Goal: Task Accomplishment & Management: Manage account settings

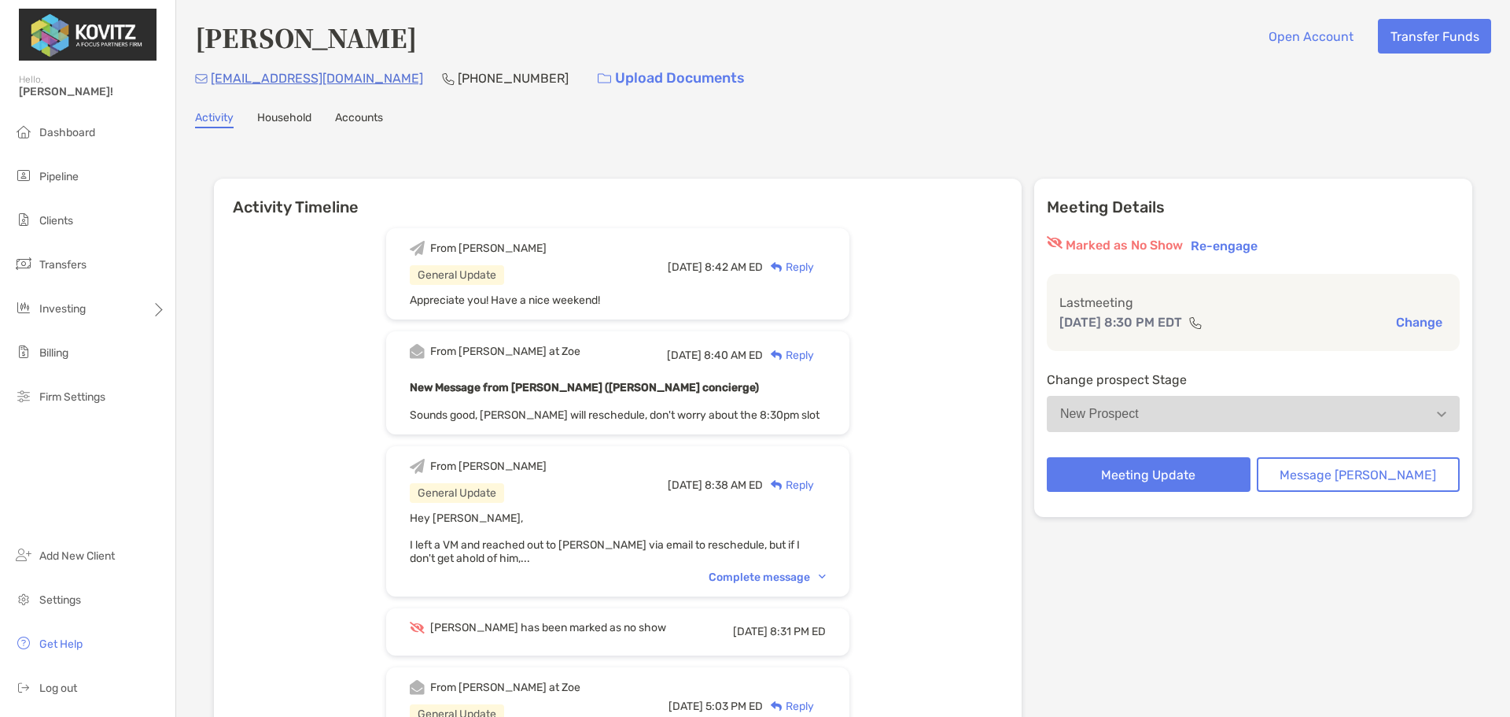
click at [70, 158] on ul "Dashboard Pipeline Clients Transfers Investing Billing Firm Settings" at bounding box center [87, 271] width 175 height 308
click at [71, 165] on li "Pipeline" at bounding box center [87, 176] width 175 height 31
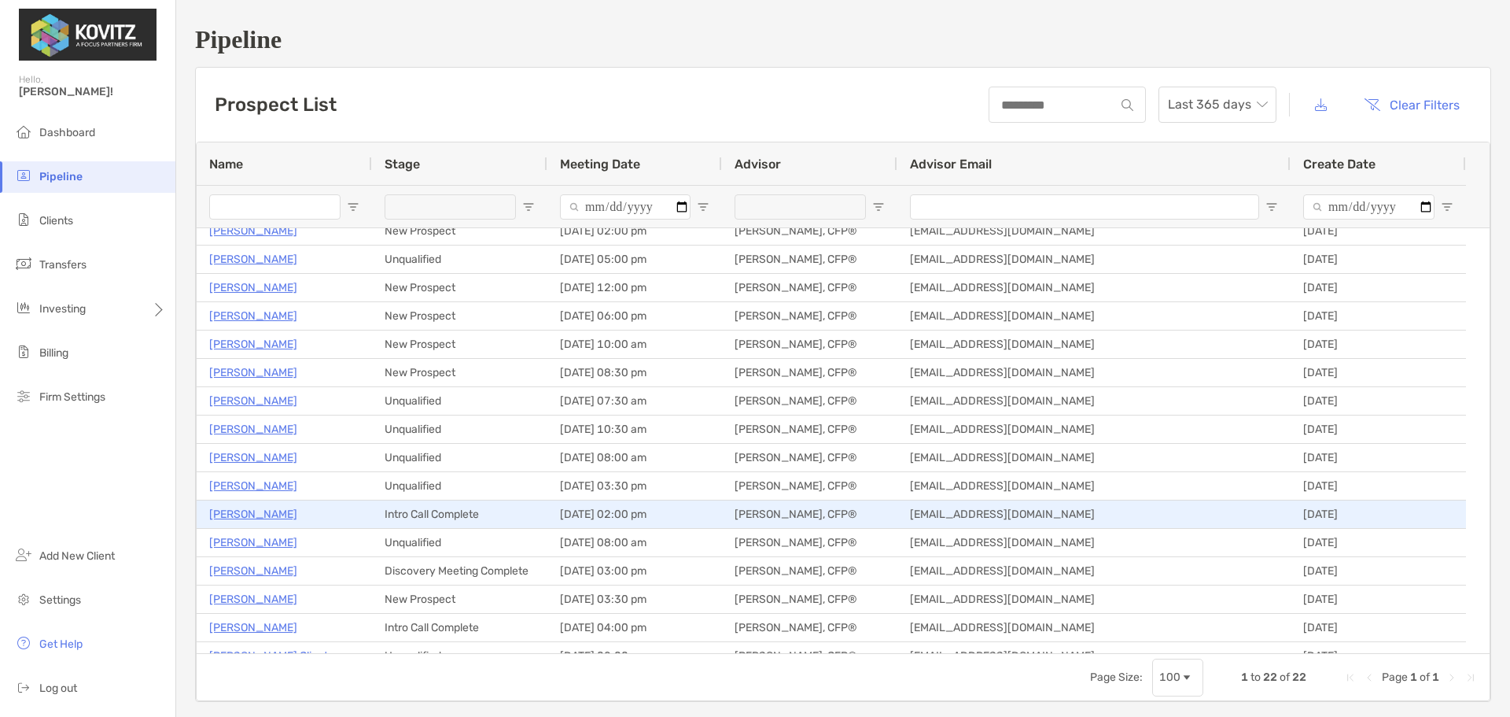
scroll to position [198, 0]
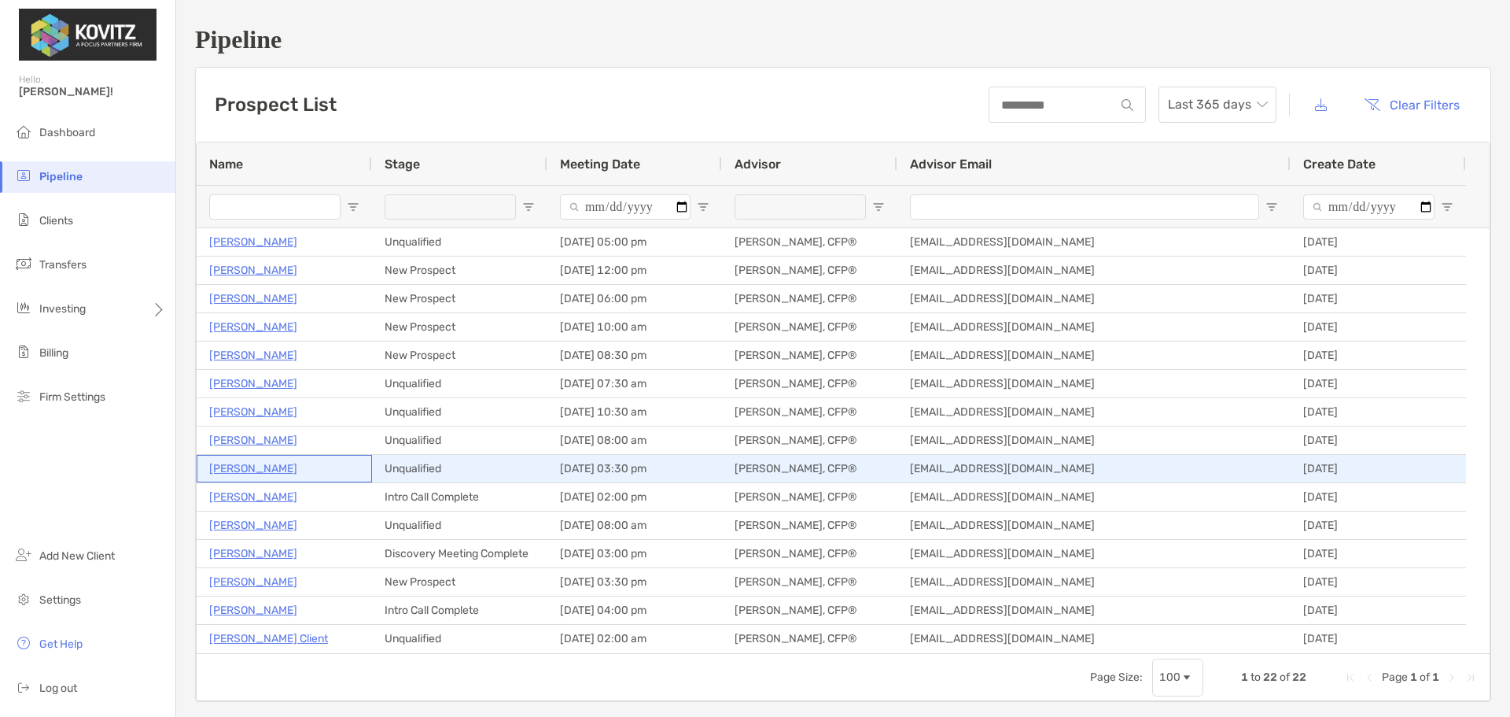
click at [245, 467] on p "Jessica Collera" at bounding box center [253, 469] width 88 height 20
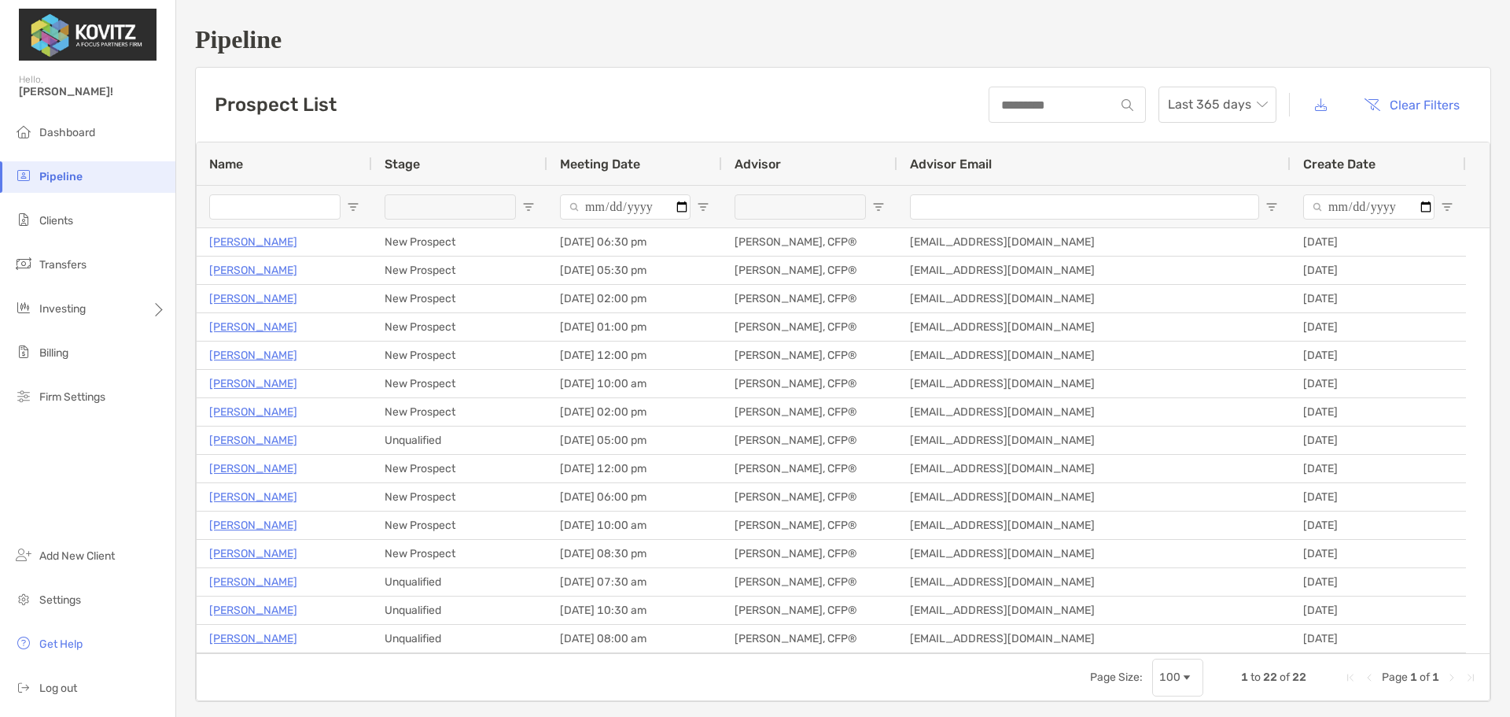
scroll to position [197, 0]
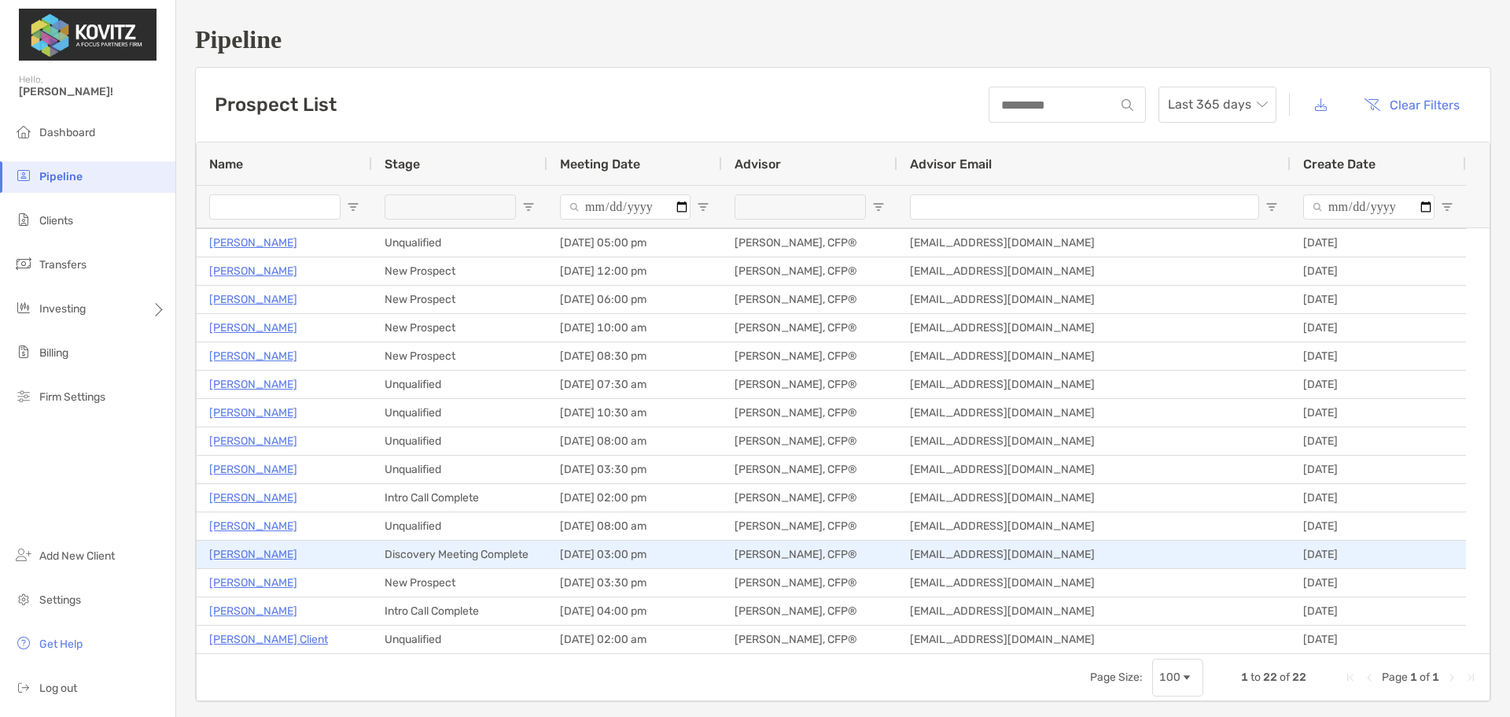
click at [237, 549] on p "[PERSON_NAME]" at bounding box center [253, 554] width 88 height 20
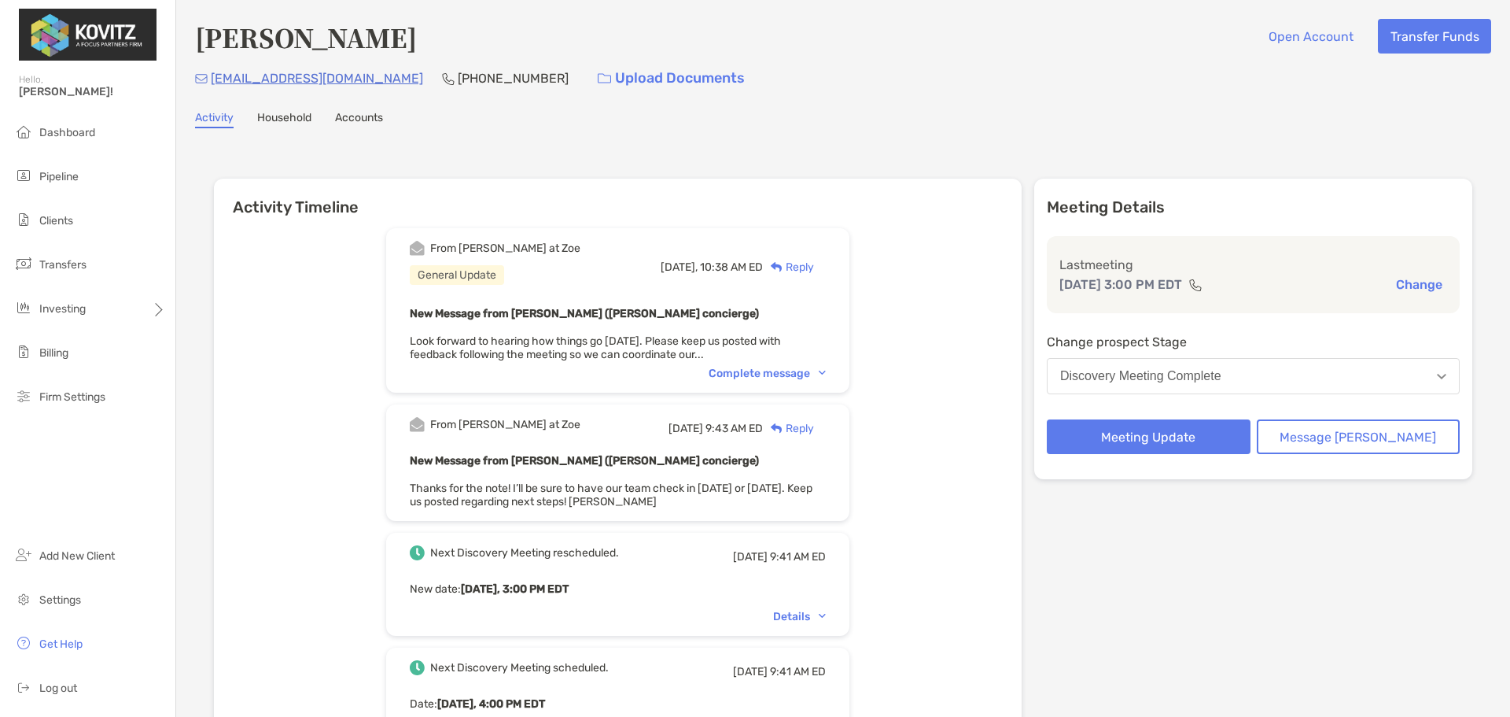
click at [1299, 392] on button "Discovery Meeting Complete" at bounding box center [1253, 376] width 413 height 36
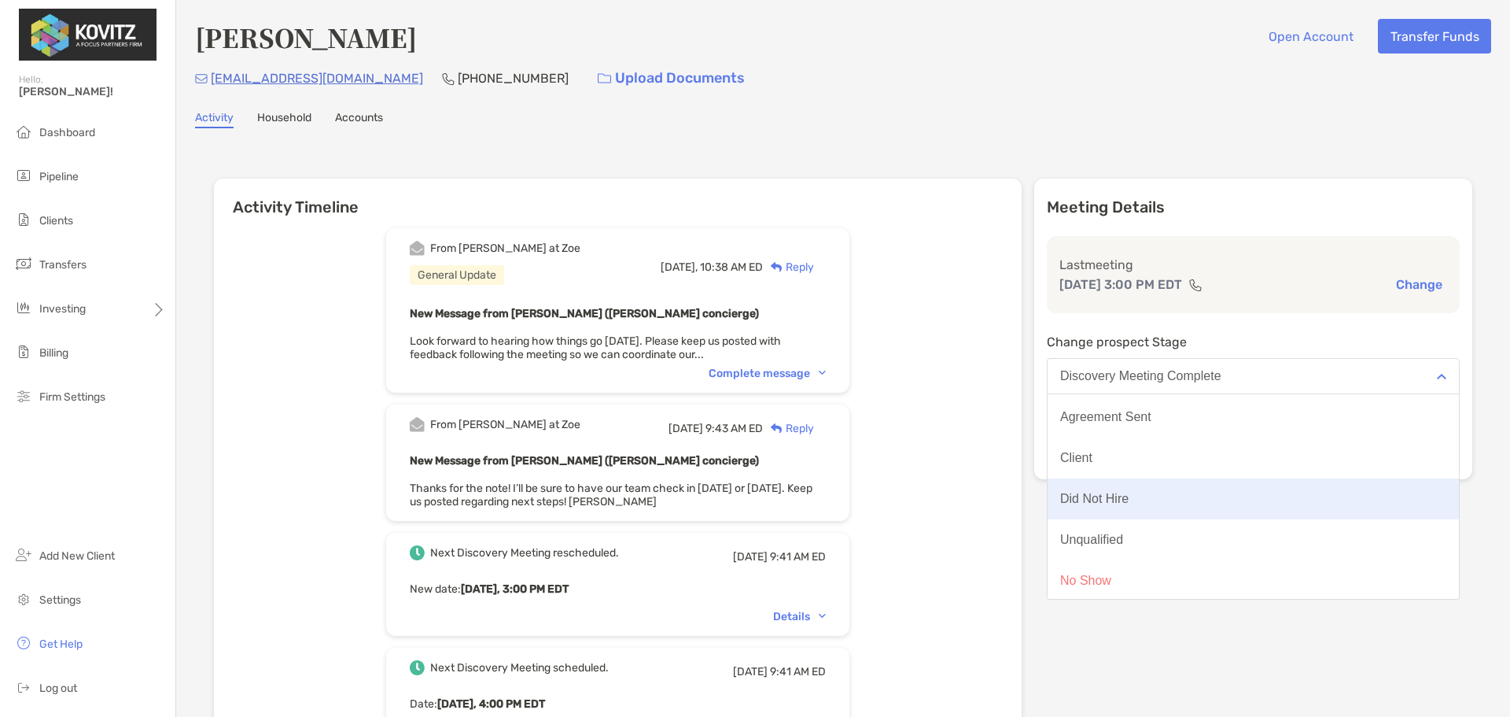
scroll to position [123, 0]
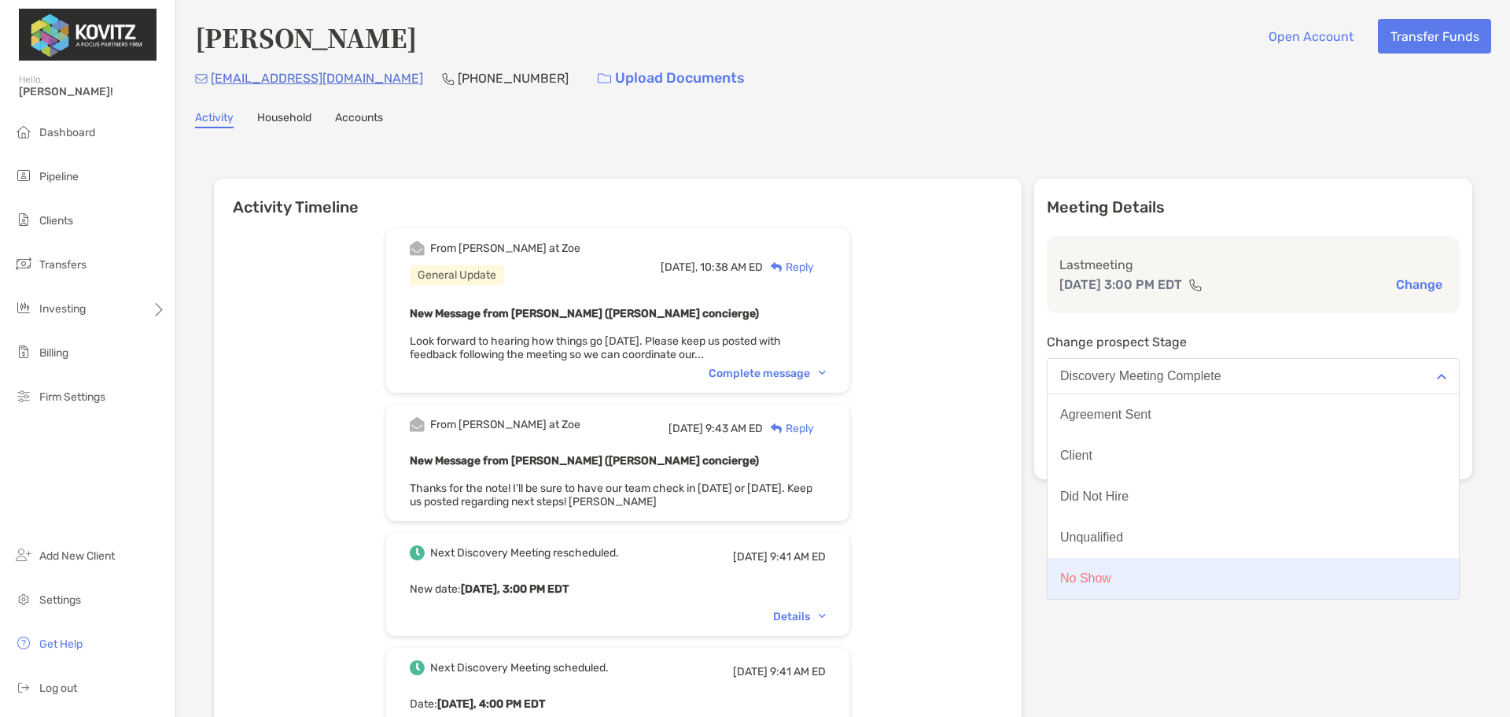
click at [1171, 586] on button "No Show" at bounding box center [1253, 578] width 411 height 41
